Goal: Information Seeking & Learning: Check status

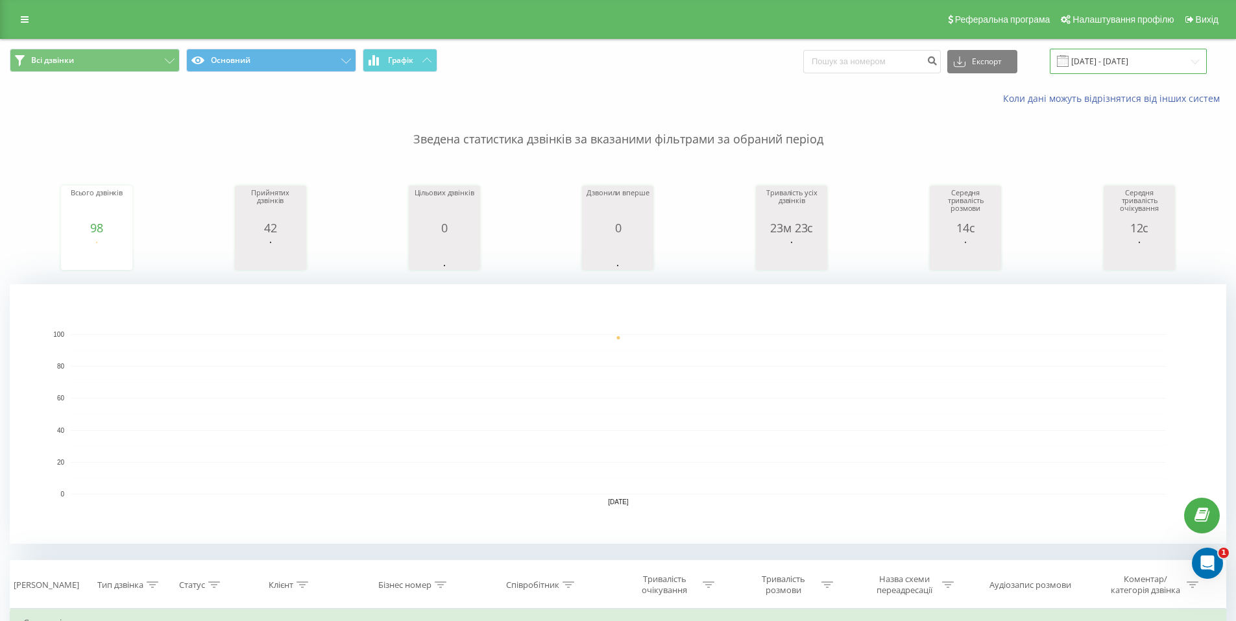
click at [1100, 58] on input "[DATE] - [DATE]" at bounding box center [1128, 61] width 157 height 25
click at [736, 302] on rect "A chart." at bounding box center [618, 413] width 1216 height 259
click at [816, 437] on rect "A chart." at bounding box center [618, 414] width 1095 height 160
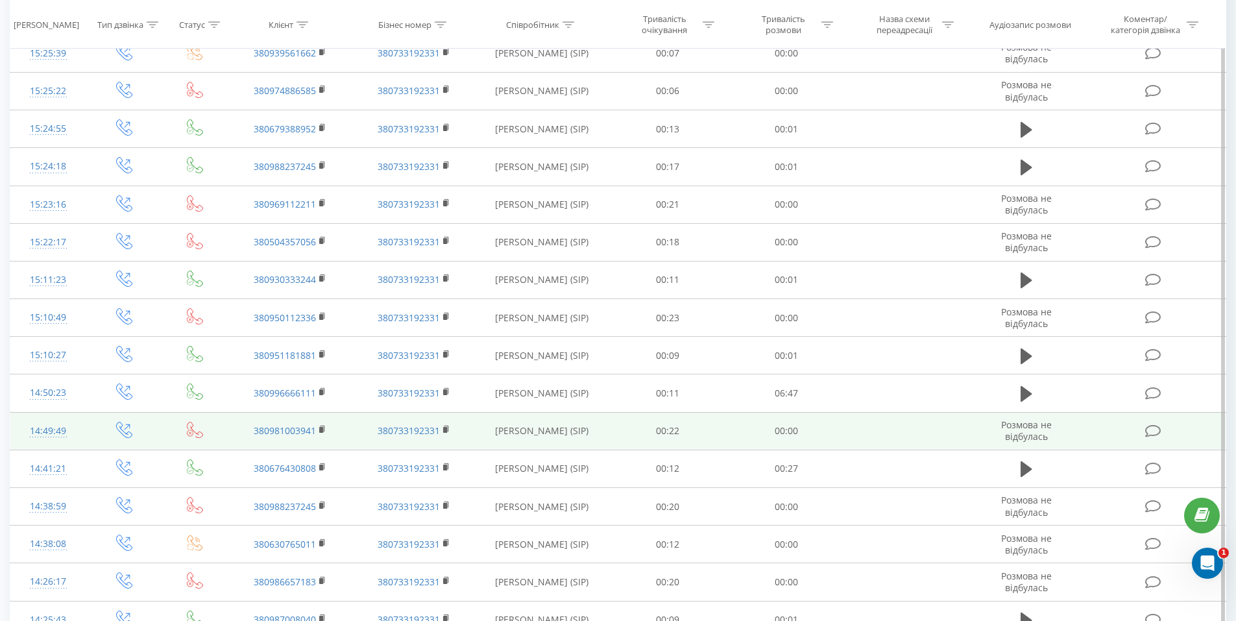
scroll to position [1007, 0]
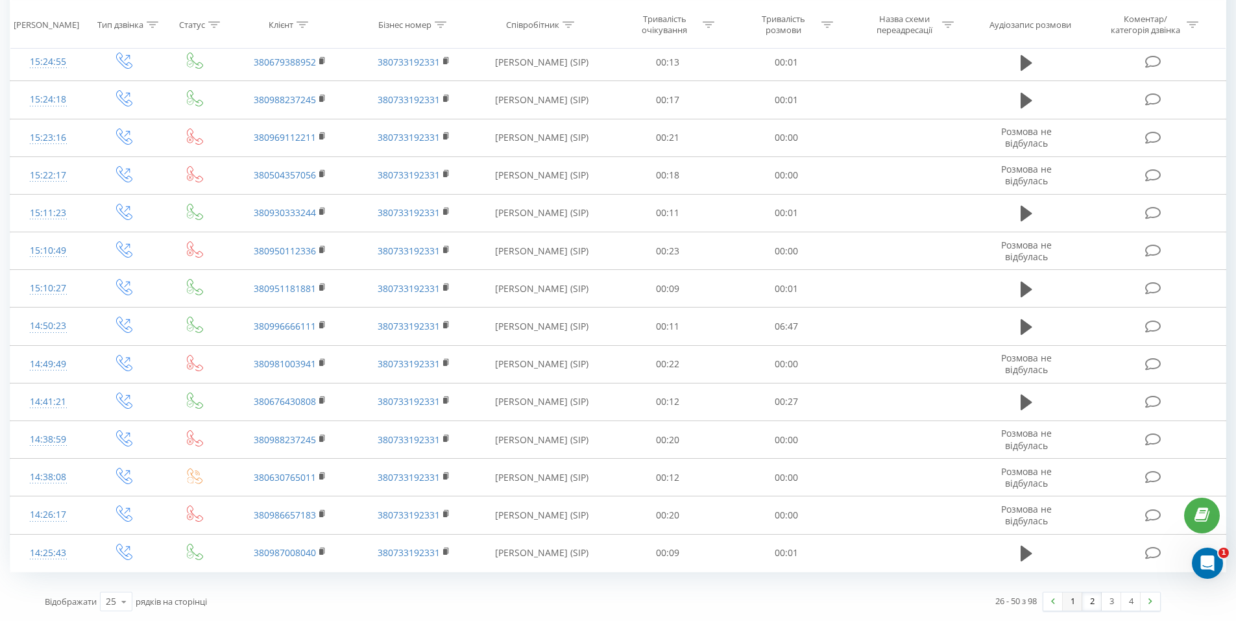
click at [1068, 597] on link "1" at bounding box center [1072, 601] width 19 height 18
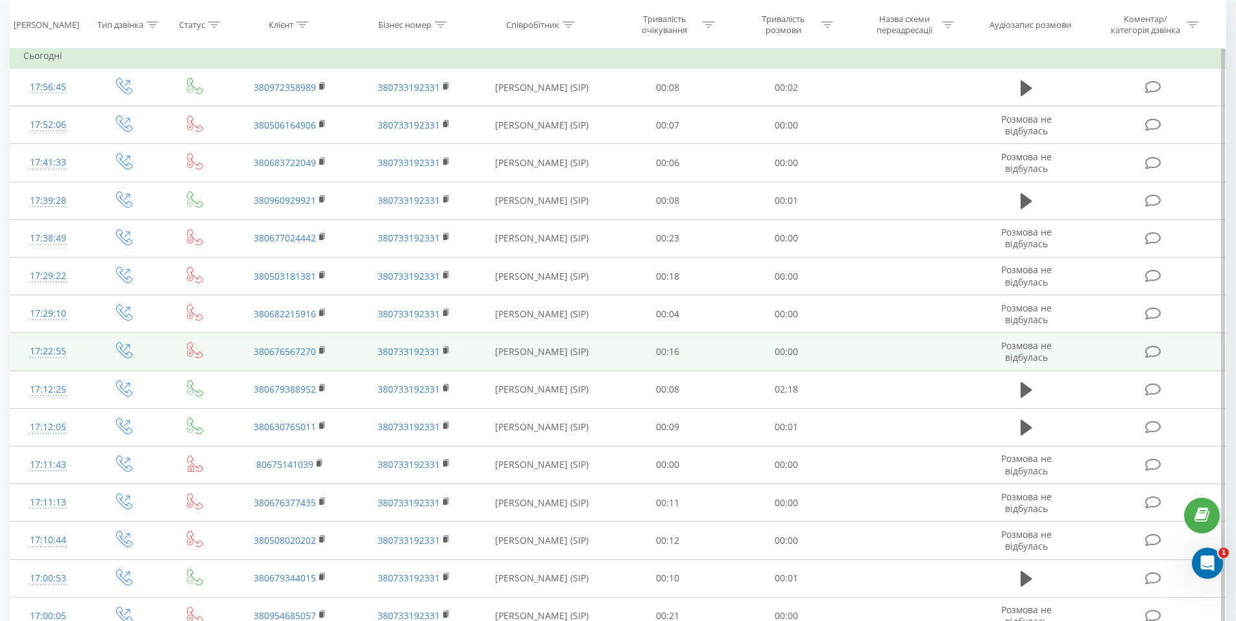
scroll to position [527, 0]
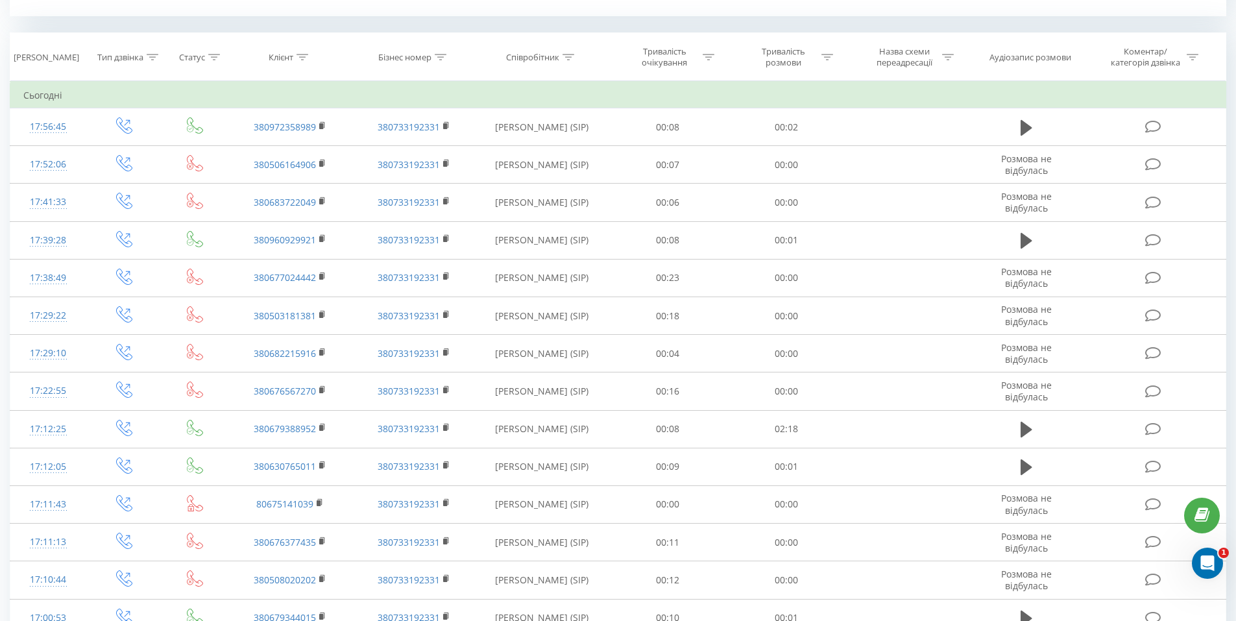
click at [460, 22] on div "Всі дзвінки Основний Графік Експорт .csv .xls .xlsx [DATE] - [DATE] Коли дані м…" at bounding box center [618, 306] width 1216 height 1588
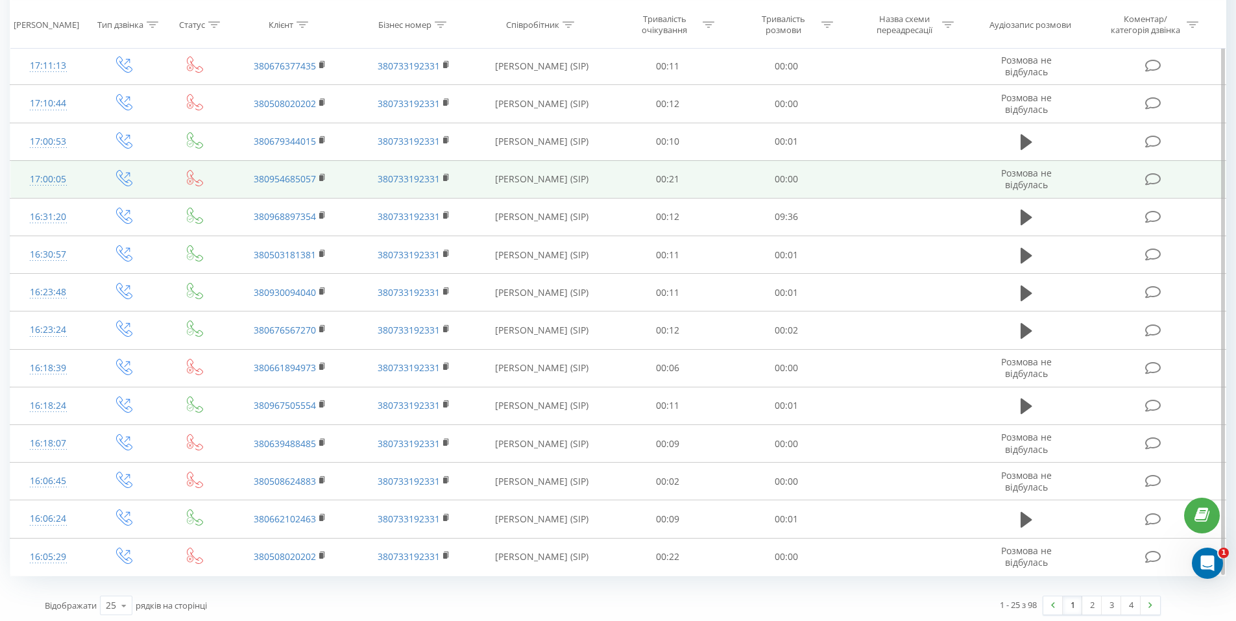
scroll to position [1007, 0]
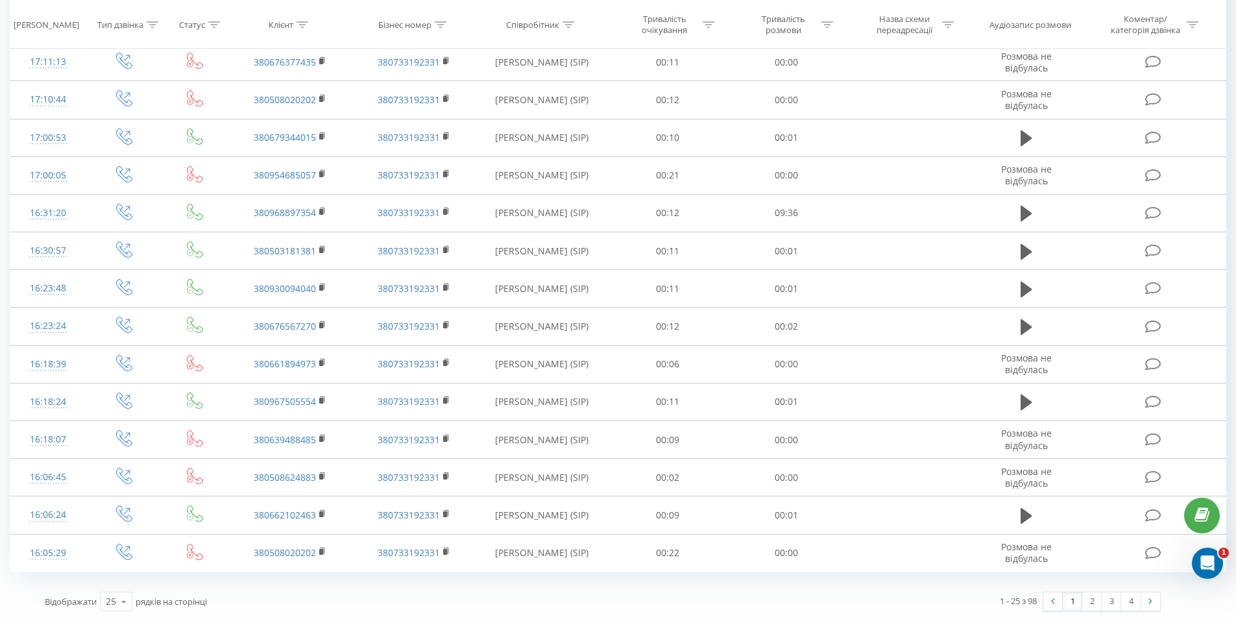
drag, startPoint x: 849, startPoint y: 586, endPoint x: 968, endPoint y: 592, distance: 119.5
click at [849, 586] on div "1 - 25 з 98 1 2 3 4" at bounding box center [886, 602] width 567 height 38
click at [1094, 603] on link "2" at bounding box center [1091, 601] width 19 height 18
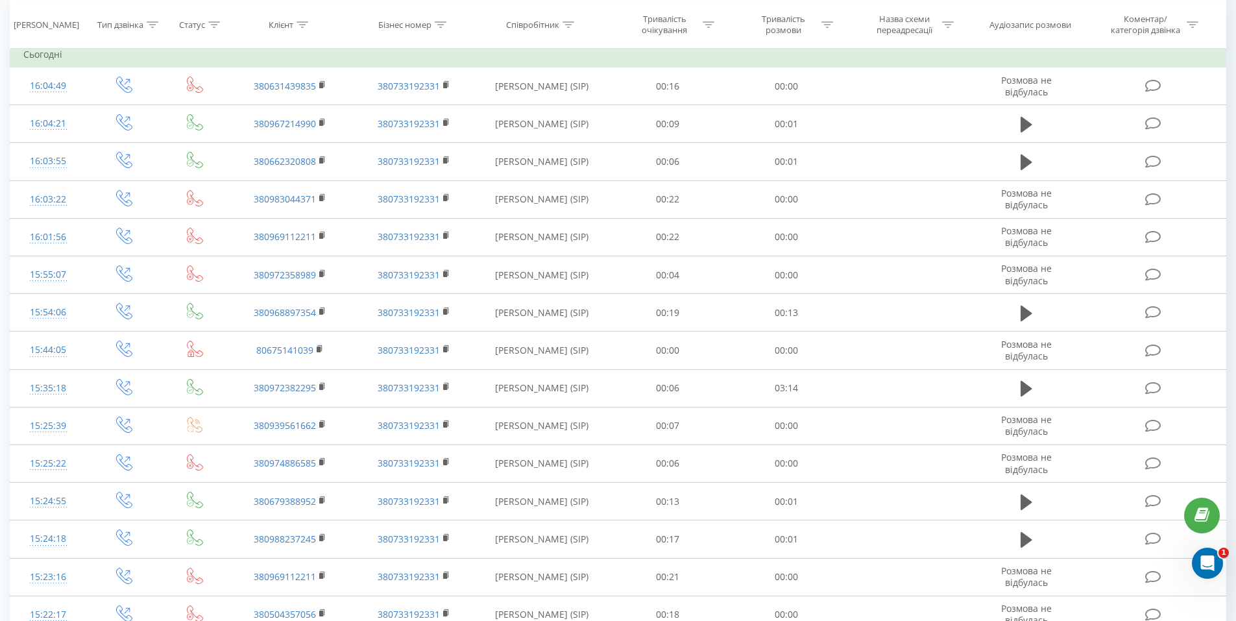
scroll to position [527, 0]
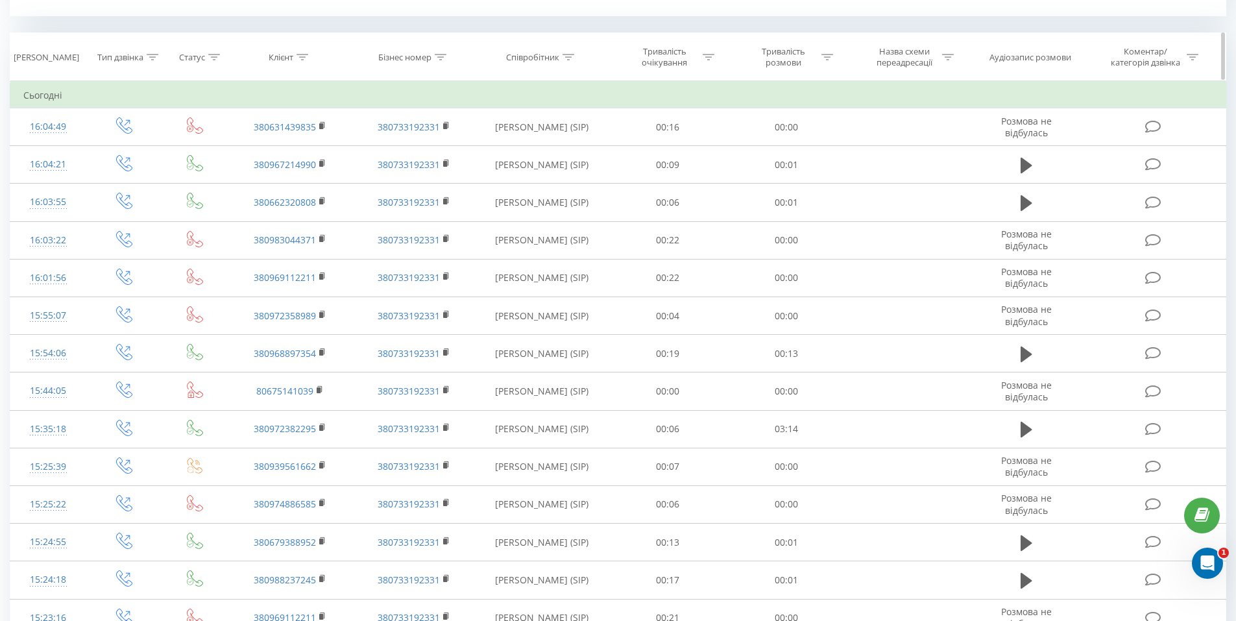
click at [361, 71] on th "Бізнес номер" at bounding box center [413, 57] width 123 height 48
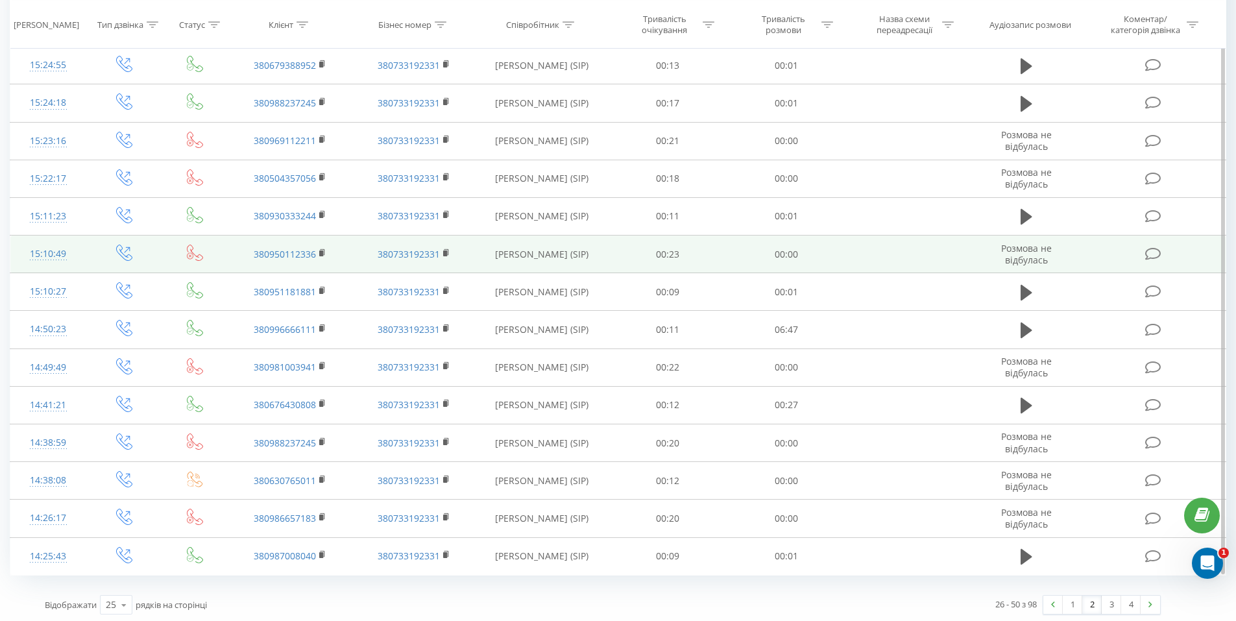
scroll to position [1007, 0]
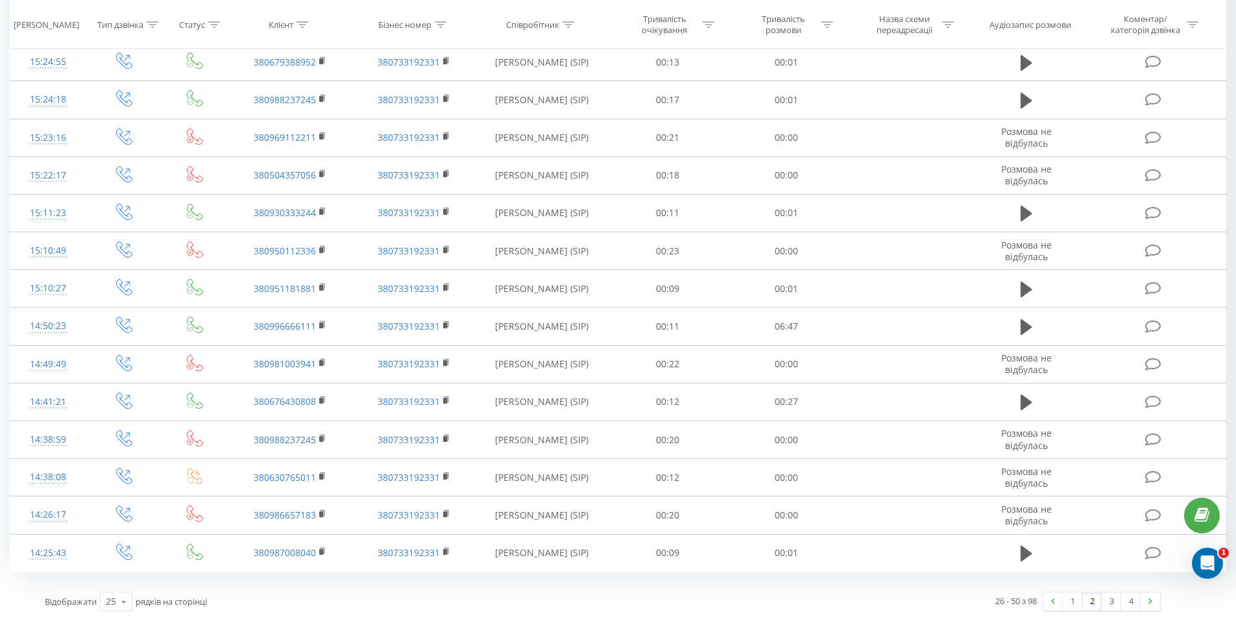
click at [958, 593] on div "26 - 50 з 98 1 2 3 4" at bounding box center [886, 602] width 567 height 38
click at [1112, 598] on link "3" at bounding box center [1110, 601] width 19 height 18
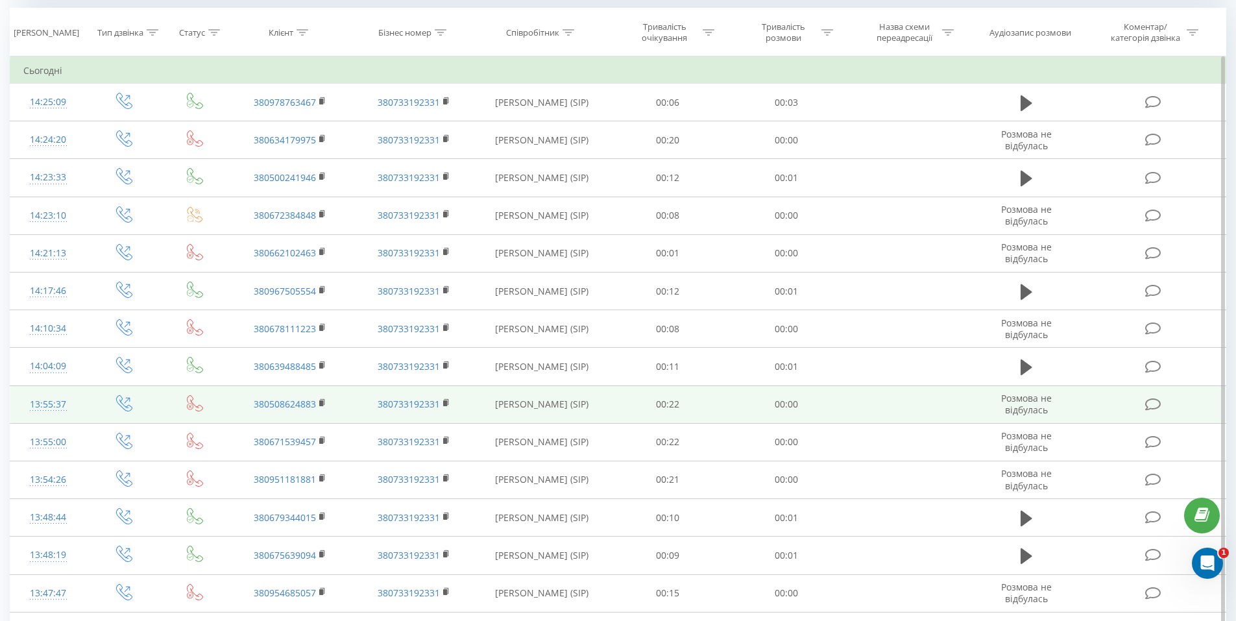
scroll to position [527, 0]
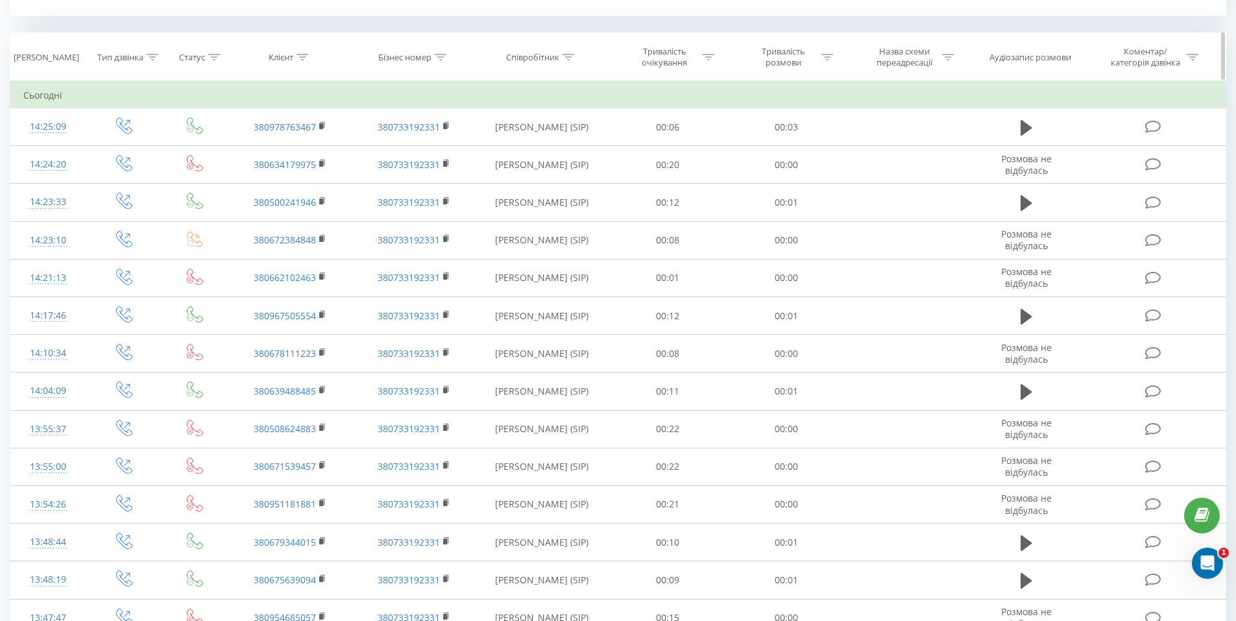
click at [337, 48] on th "Клієнт" at bounding box center [289, 57] width 123 height 48
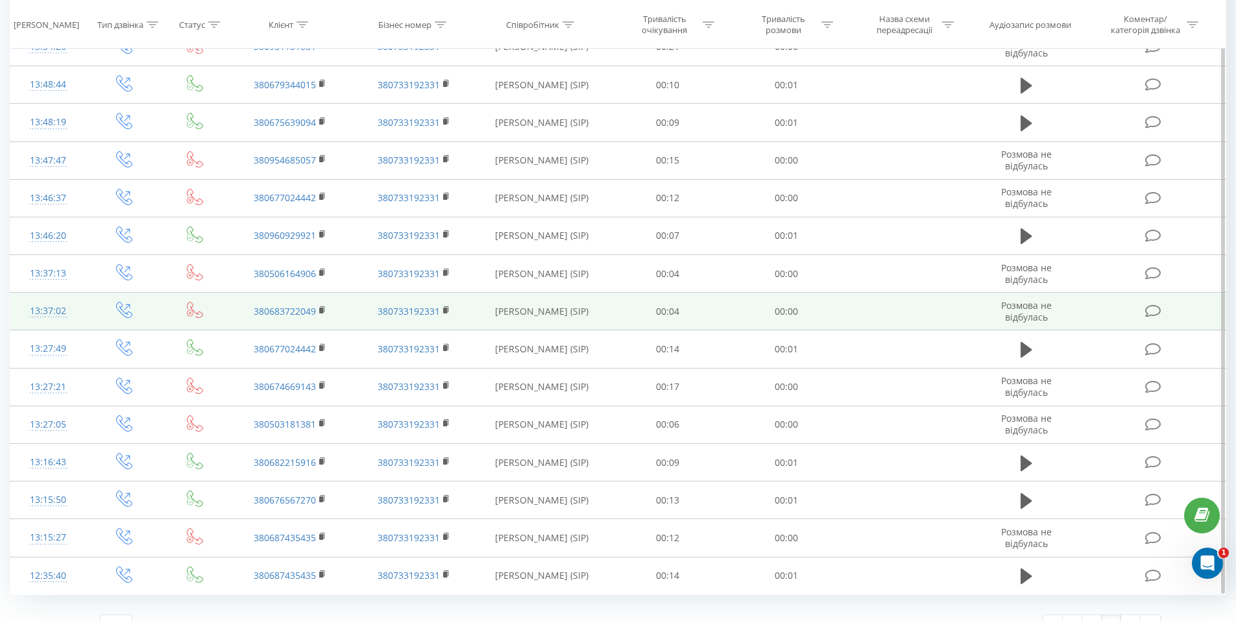
scroll to position [1007, 0]
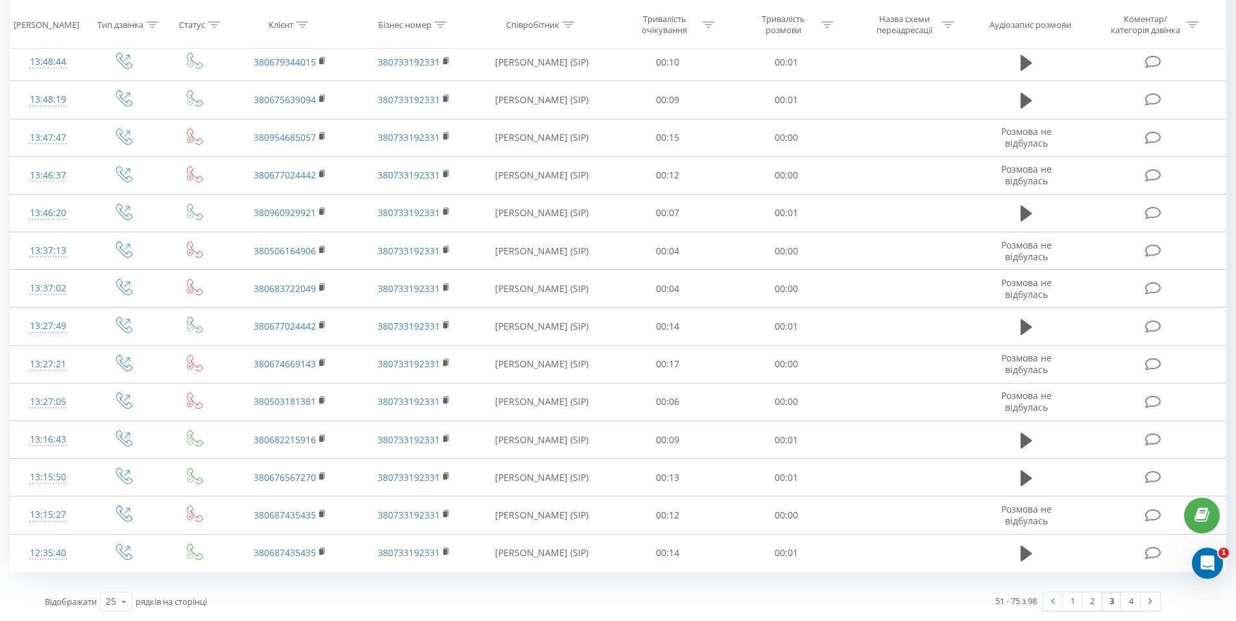
drag, startPoint x: 913, startPoint y: 593, endPoint x: 970, endPoint y: 590, distance: 57.1
click at [913, 593] on div "51 - 75 з 98 1 2 3 4" at bounding box center [886, 602] width 567 height 38
click at [1133, 598] on link "4" at bounding box center [1130, 601] width 19 height 18
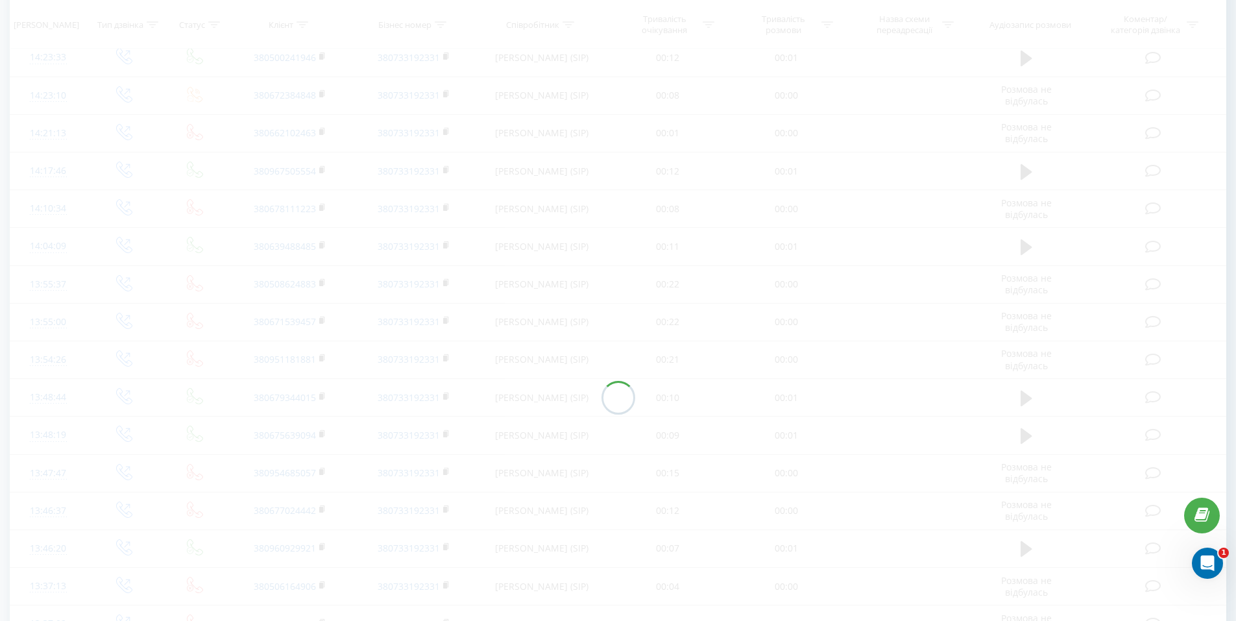
scroll to position [527, 0]
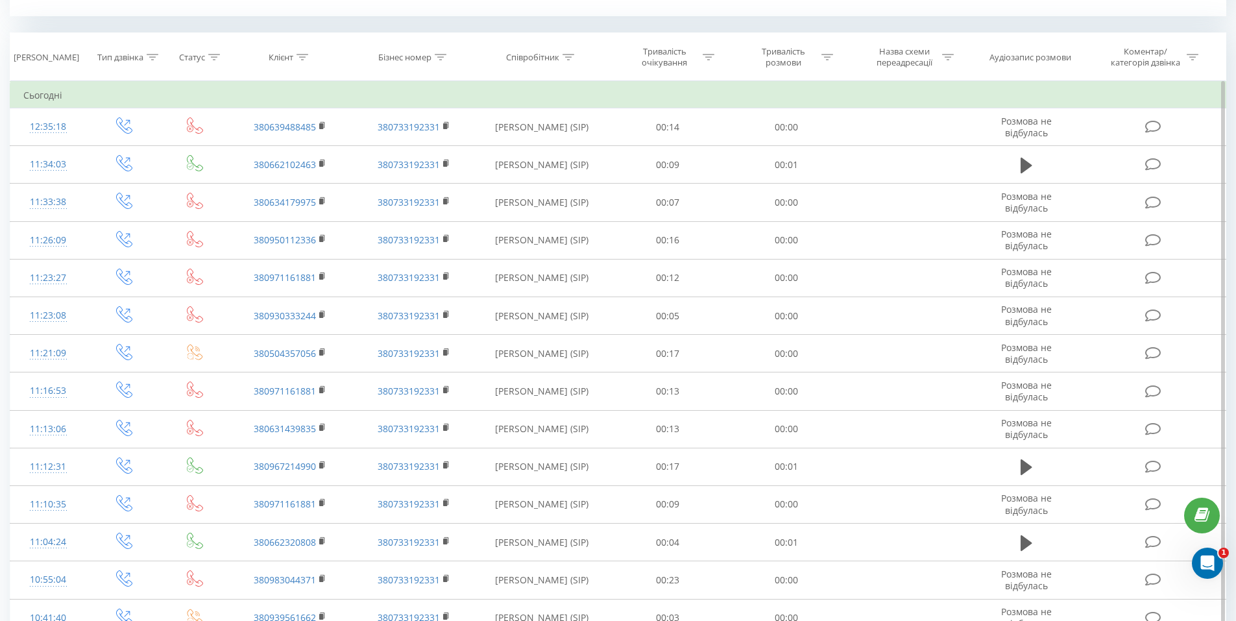
drag, startPoint x: 340, startPoint y: 70, endPoint x: 370, endPoint y: 88, distance: 34.9
click at [340, 70] on th "Клієнт" at bounding box center [289, 57] width 123 height 48
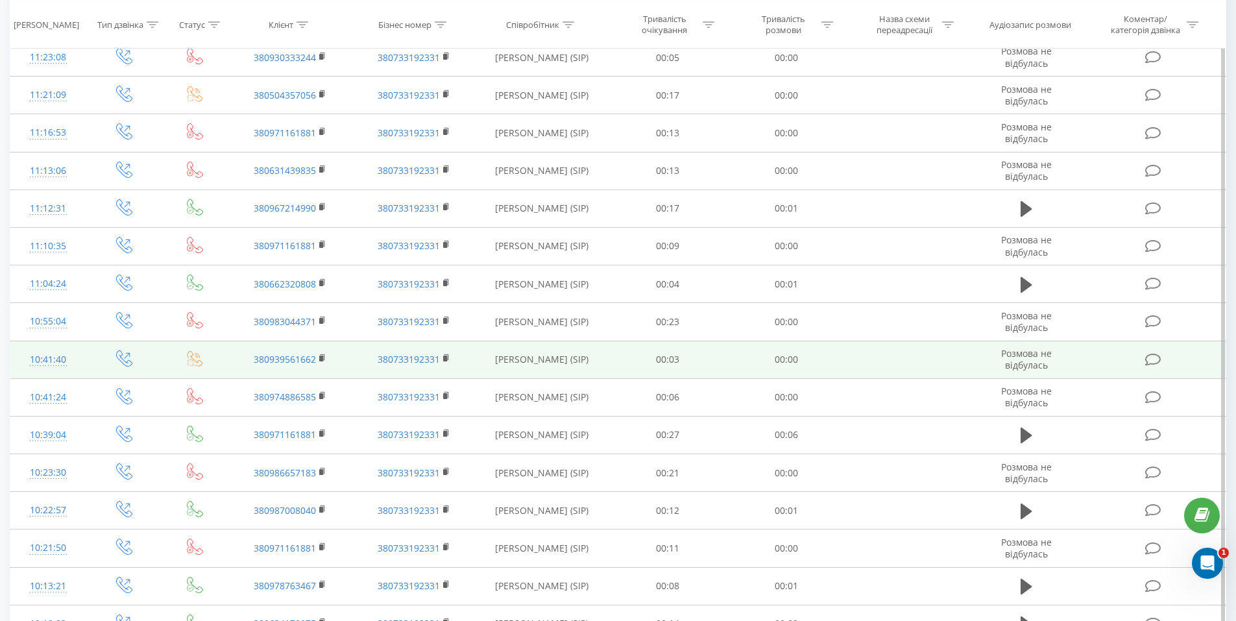
scroll to position [931, 0]
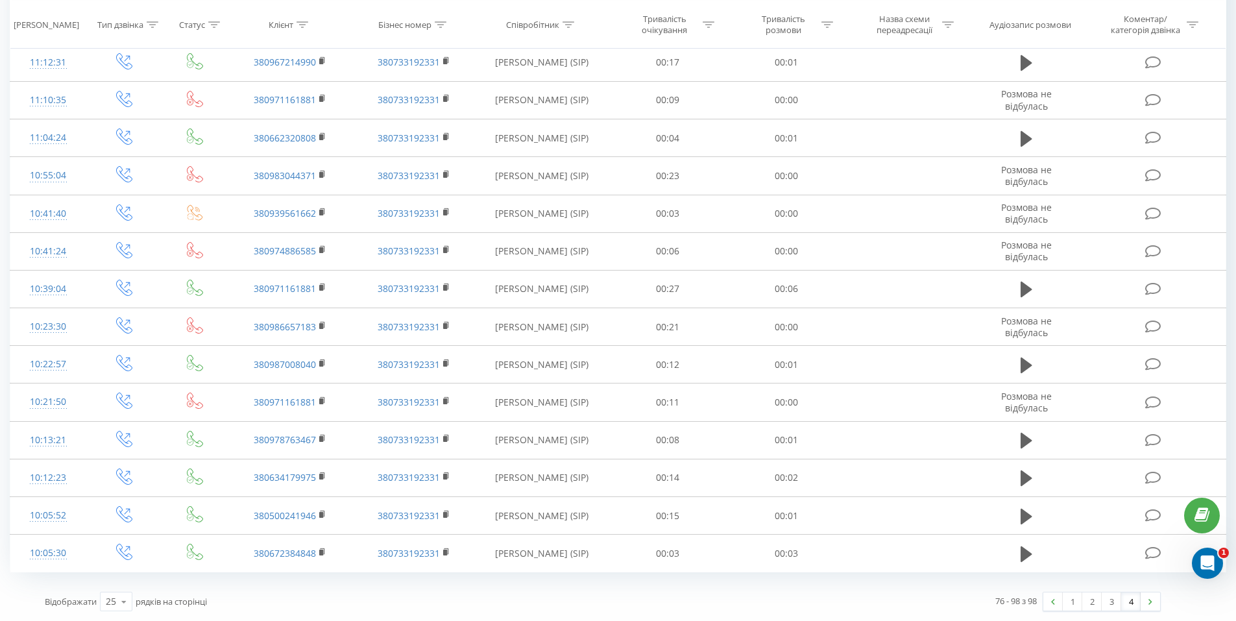
click at [864, 583] on div "76 - 98 з 98 1 2 3 4" at bounding box center [886, 602] width 567 height 38
click at [1134, 599] on link "4" at bounding box center [1130, 601] width 19 height 18
